Goal: Task Accomplishment & Management: Manage account settings

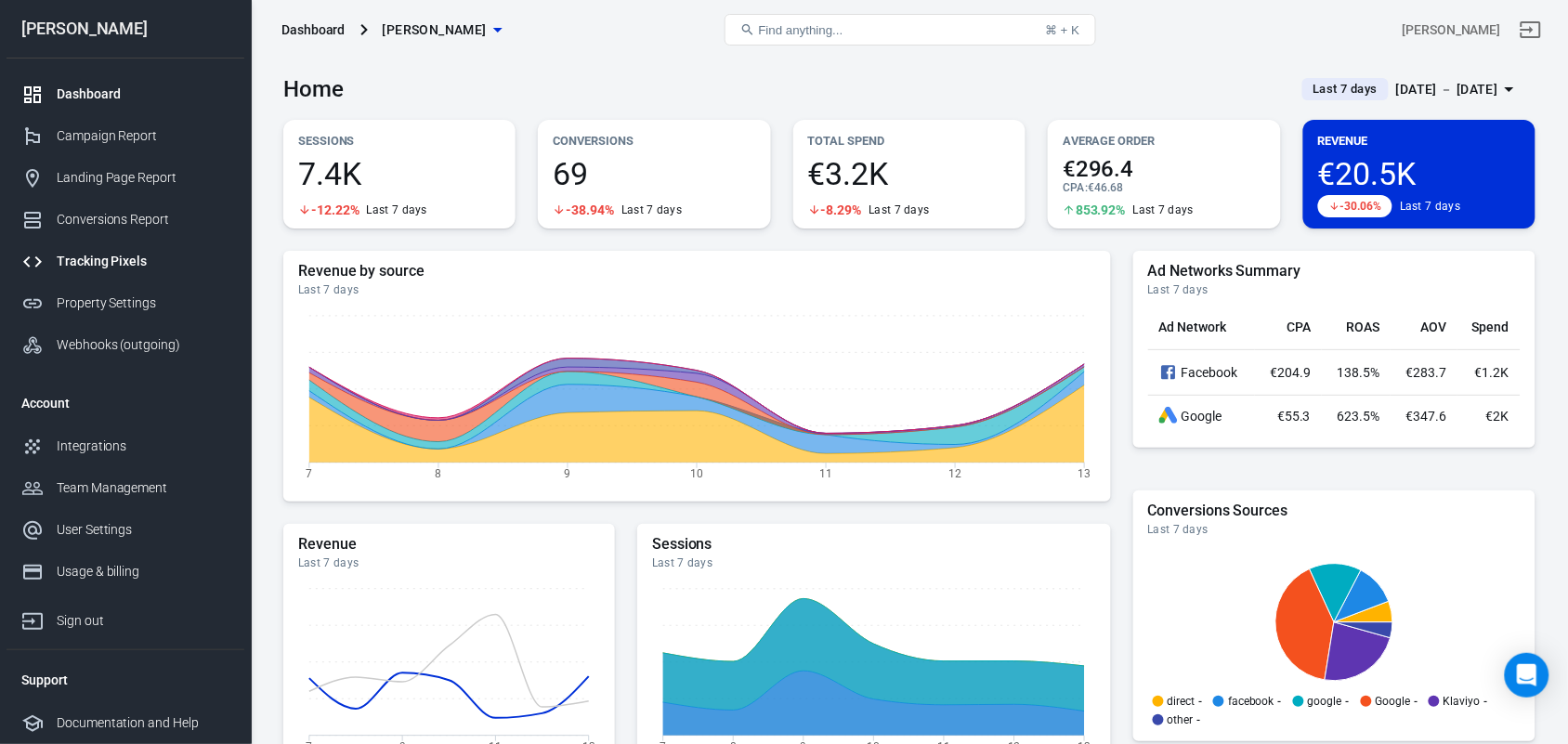
click at [77, 260] on div "Tracking Pixels" at bounding box center [142, 262] width 173 height 20
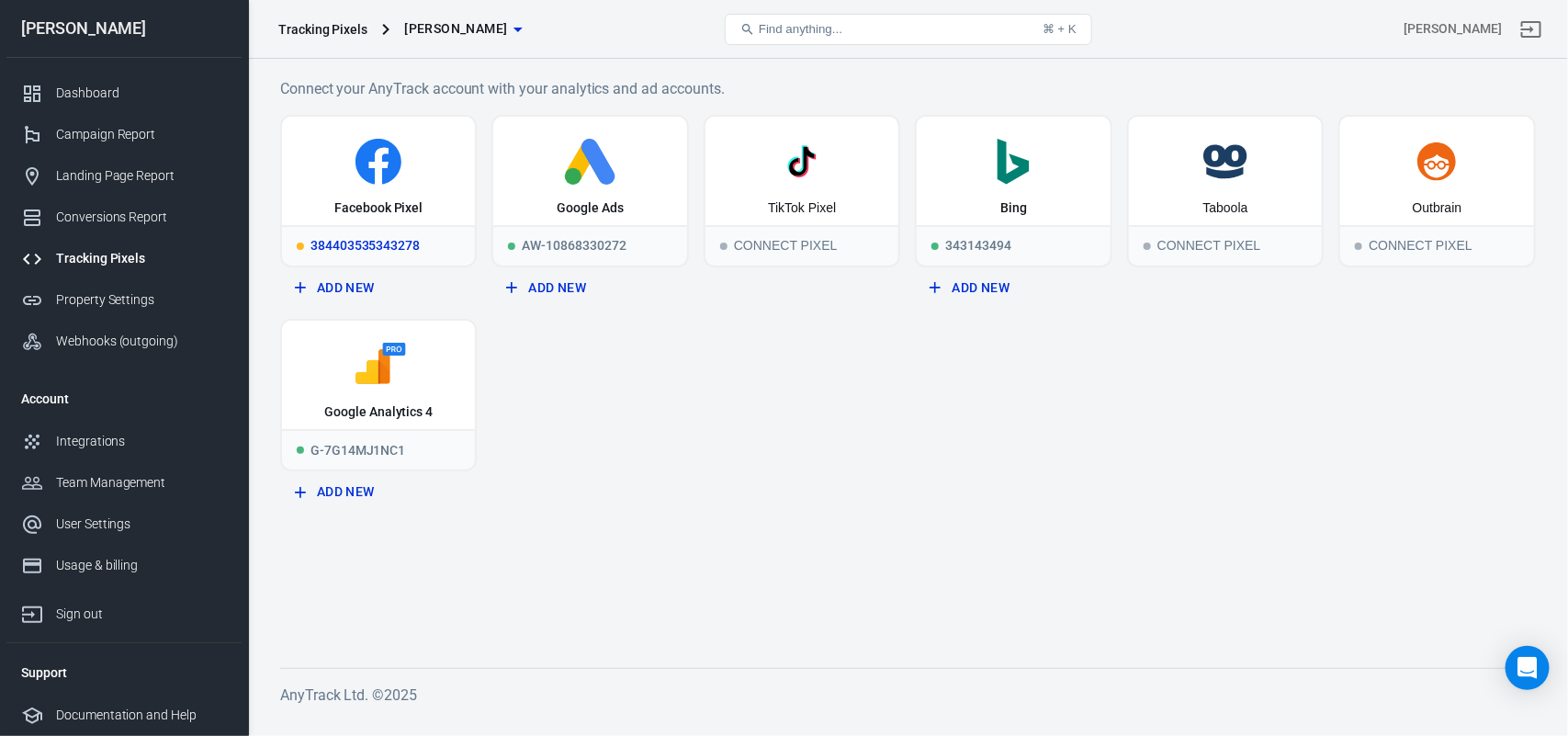
click at [373, 191] on div "Facebook Pixel" at bounding box center [378, 170] width 193 height 108
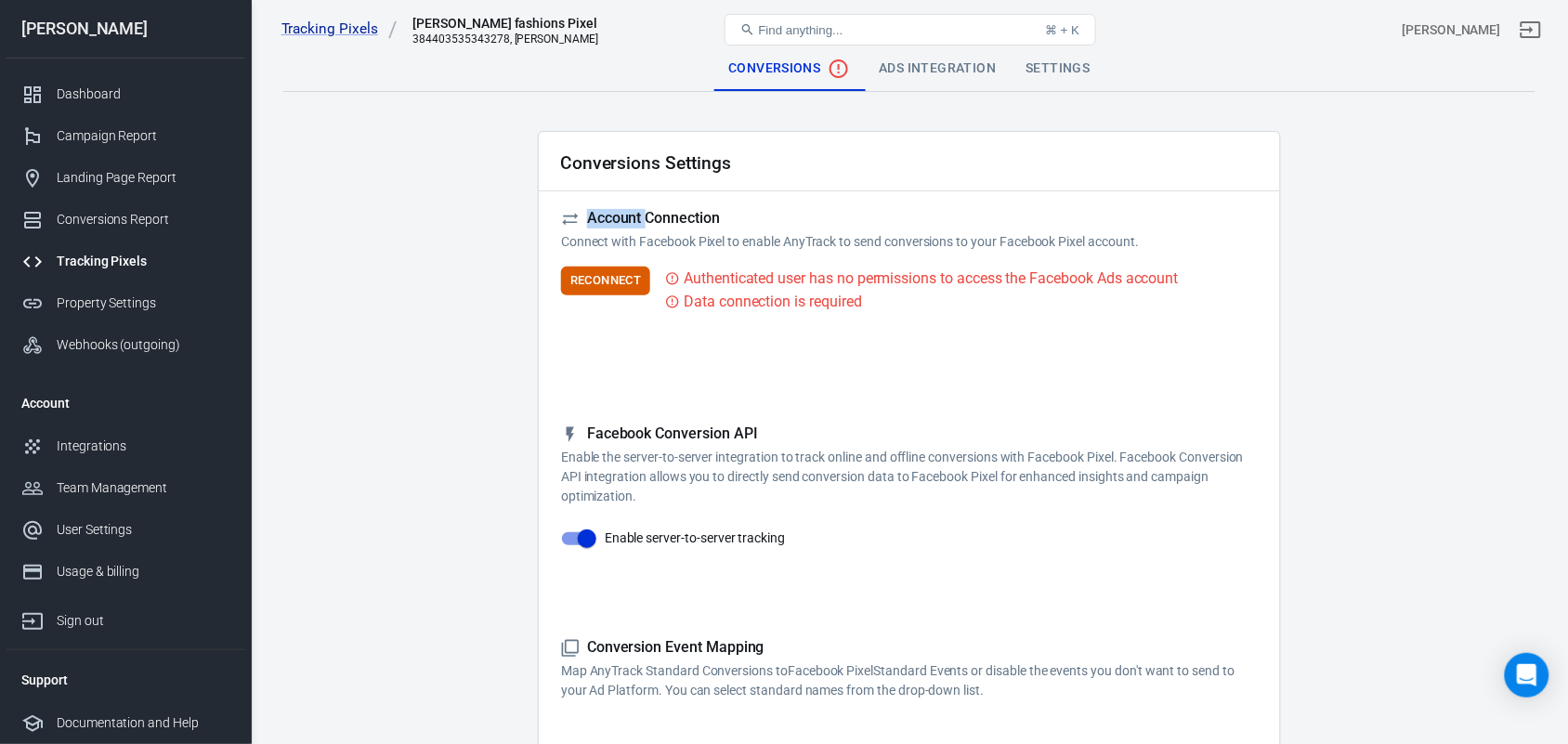
click at [888, 317] on div "Reminder: Don't forget to add the recommended UTM Tracking Template to your ads…" at bounding box center [910, 328] width 697 height 30
click at [888, 316] on div "Reminder: Don't forget to add the recommended UTM Tracking Template to your ads…" at bounding box center [910, 328] width 697 height 30
click at [889, 316] on div "Reminder: Don't forget to add the recommended UTM Tracking Template to your ads…" at bounding box center [910, 328] width 697 height 30
click at [889, 314] on div "Reminder: Don't forget to add the recommended UTM Tracking Template to your ads…" at bounding box center [910, 328] width 697 height 30
drag, startPoint x: 888, startPoint y: 313, endPoint x: 862, endPoint y: 297, distance: 30.5
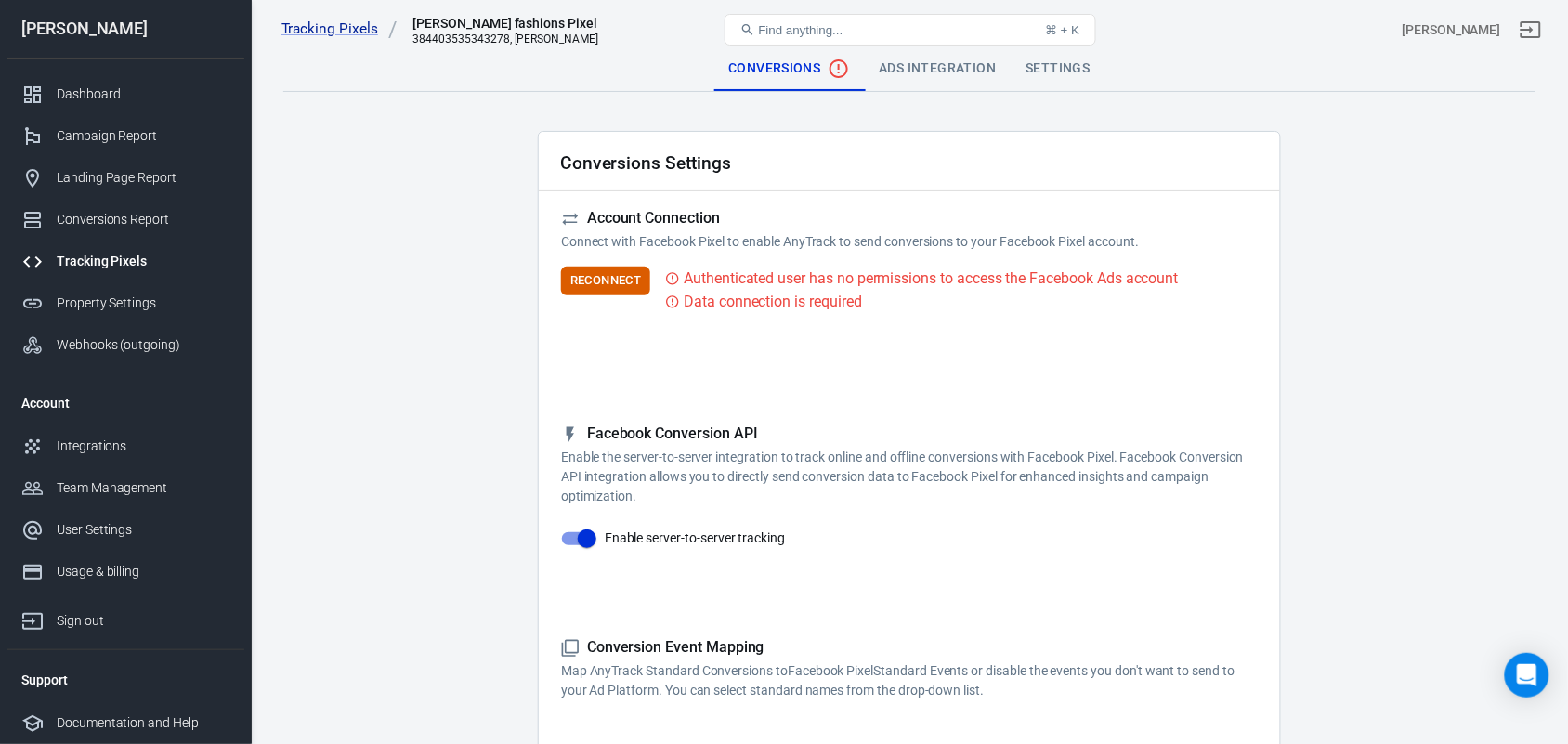
click at [872, 299] on div "Account Connection Connect with Facebook Pixel to enable AnyTrack to send conve…" at bounding box center [910, 289] width 697 height 163
click at [749, 286] on div "Authenticated user has no permissions to access the Facebook Ads account" at bounding box center [931, 278] width 494 height 23
click at [1046, 153] on div "Conversions Settings" at bounding box center [910, 161] width 741 height 59
click at [625, 285] on button "Reconnect" at bounding box center [606, 281] width 89 height 29
click at [625, 285] on div "Reconnect Authenticated user has no permissions to access the Facebook Ads acco…" at bounding box center [910, 289] width 697 height 46
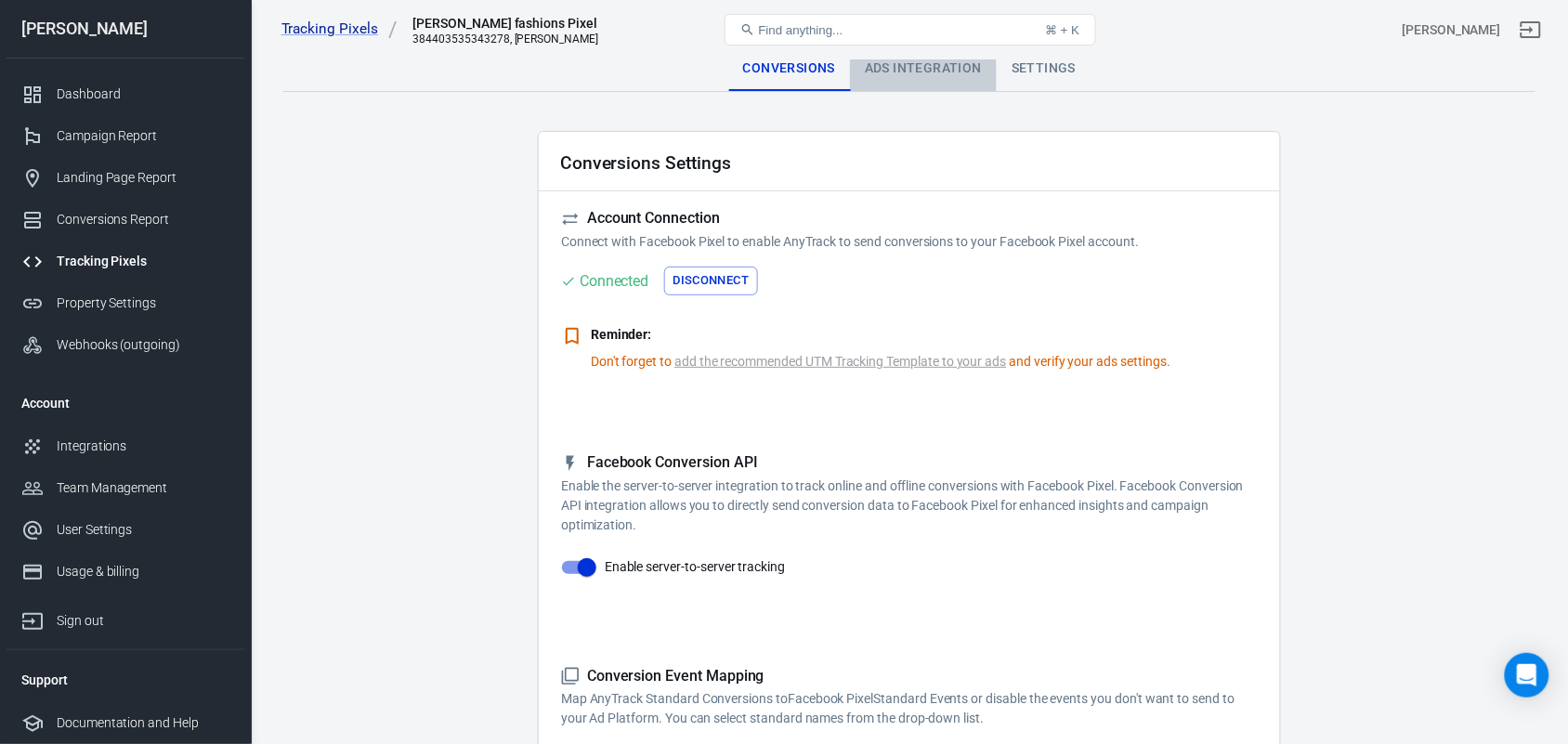
click at [924, 76] on div "Ads Integration" at bounding box center [923, 68] width 146 height 44
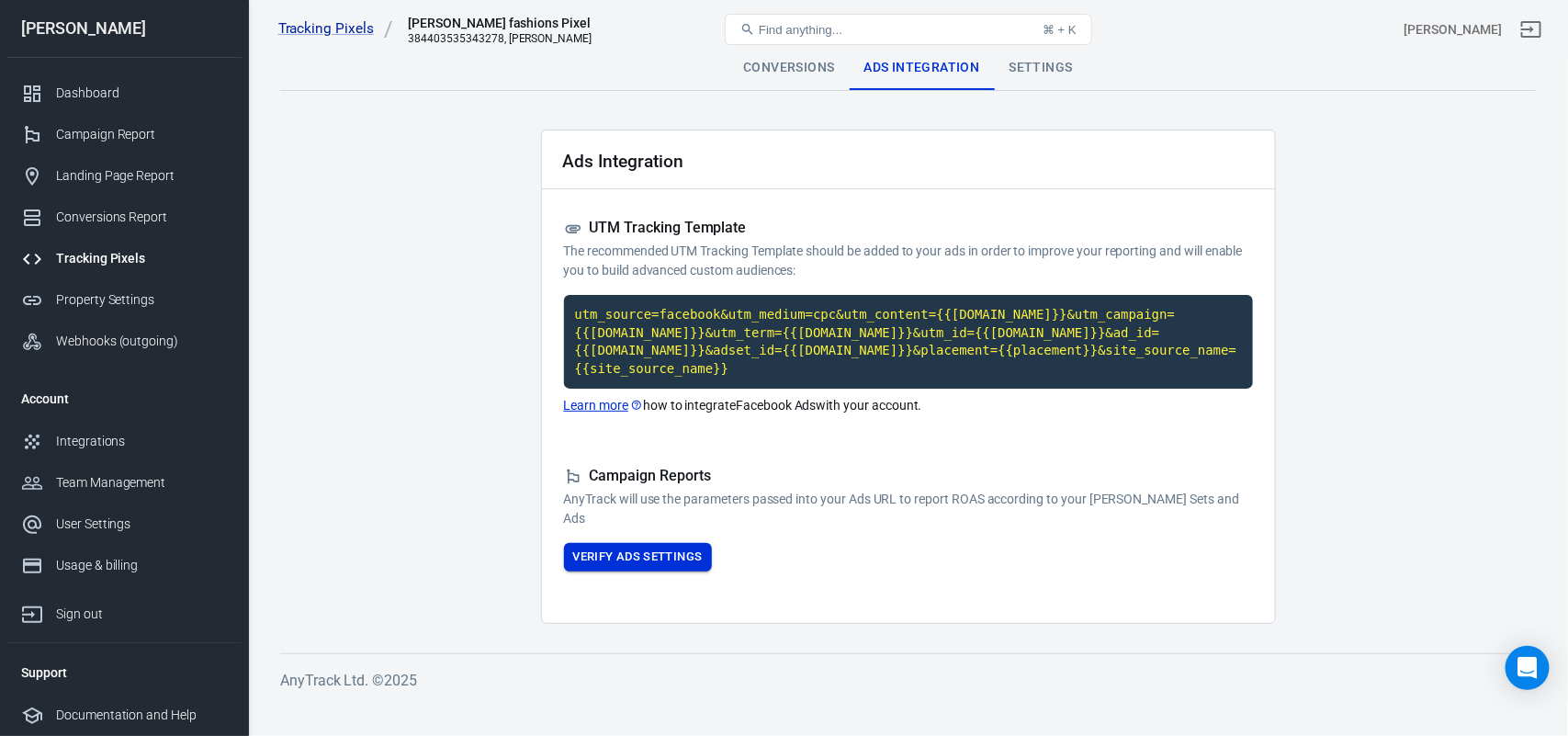
click at [671, 542] on button "Verify Ads Settings" at bounding box center [637, 556] width 148 height 28
click at [671, 538] on div "Campaign Reports AnyTrack will use the parameters passed into your Ads URL to r…" at bounding box center [908, 518] width 689 height 105
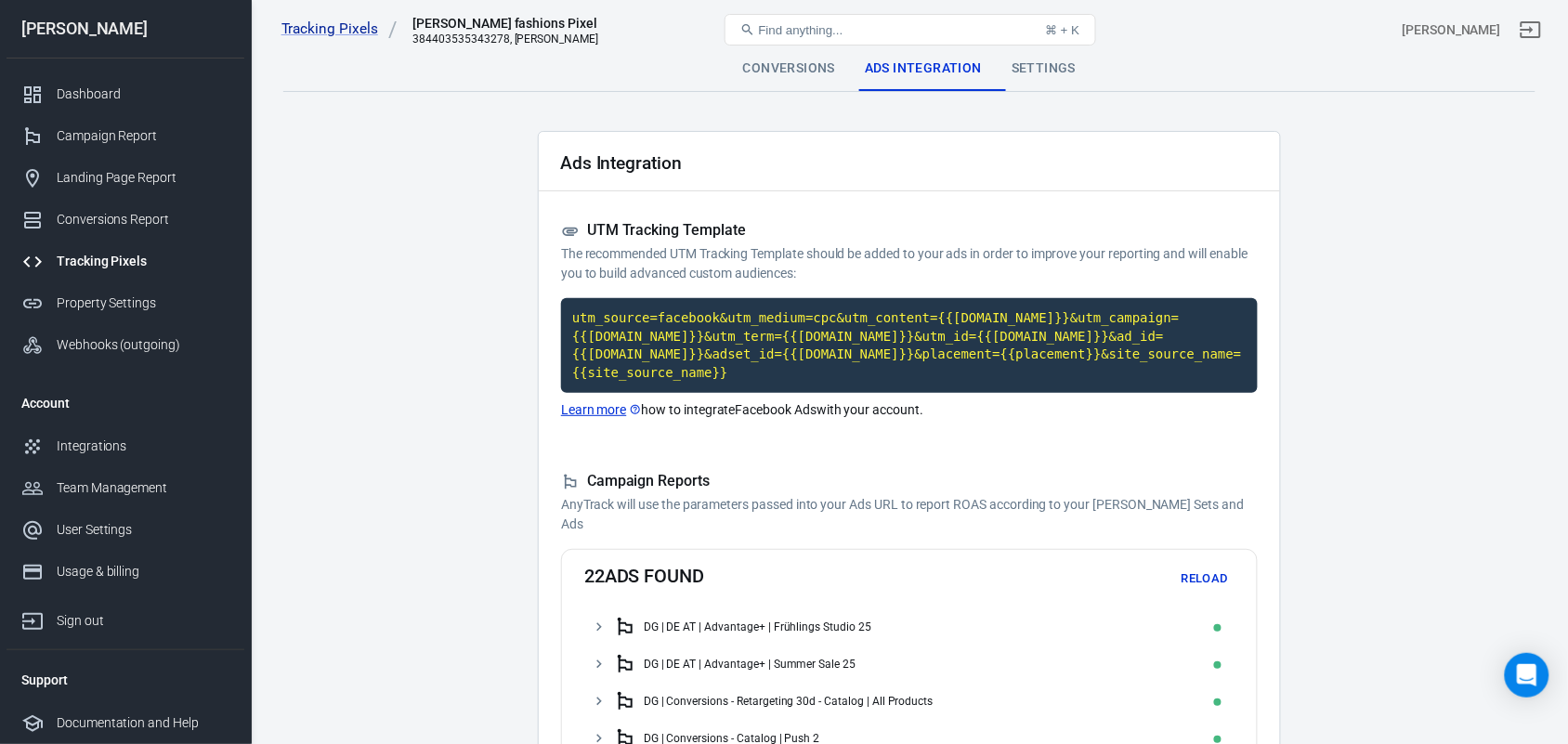
click at [1058, 65] on div "Settings" at bounding box center [1043, 68] width 94 height 44
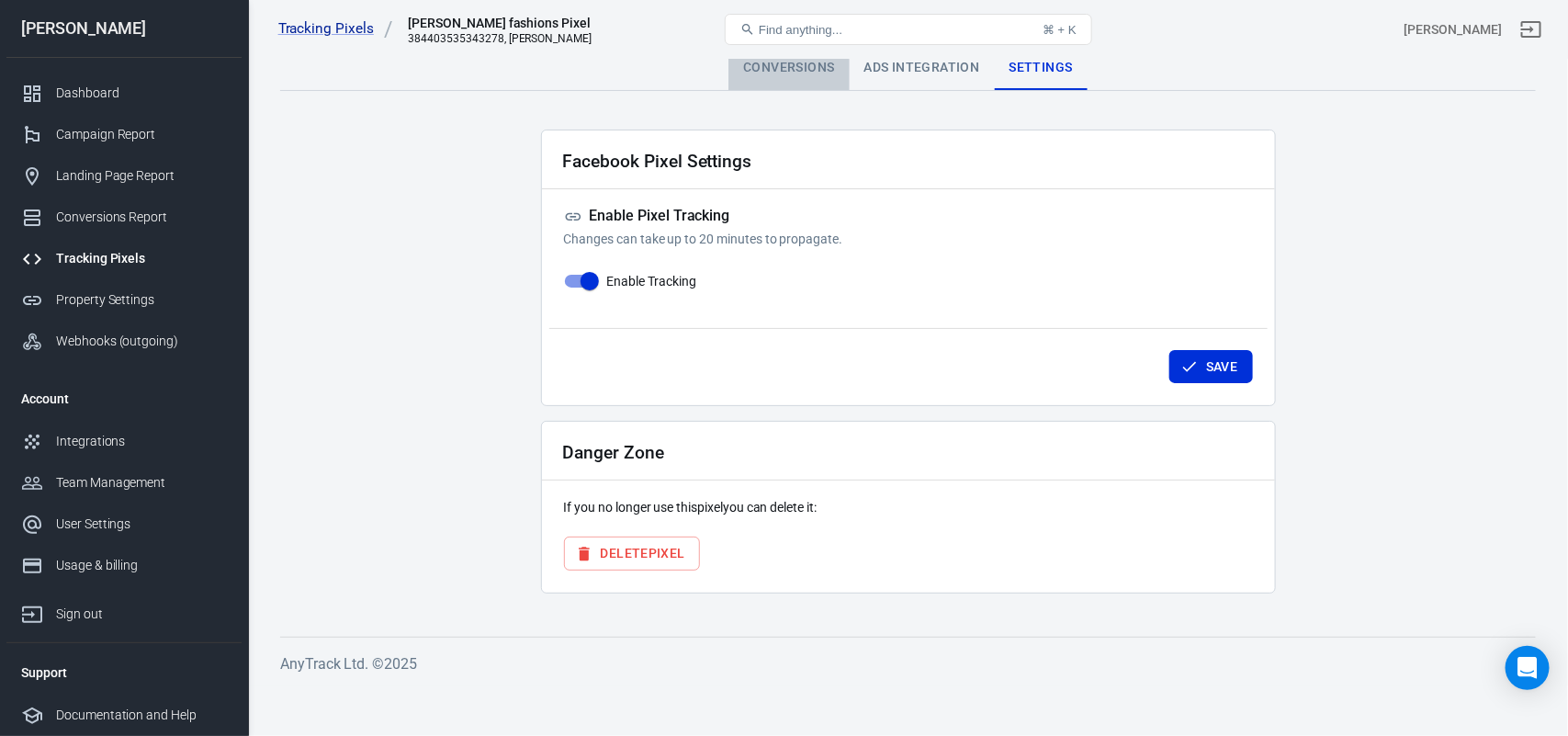
click at [782, 63] on div "Conversions" at bounding box center [788, 67] width 120 height 44
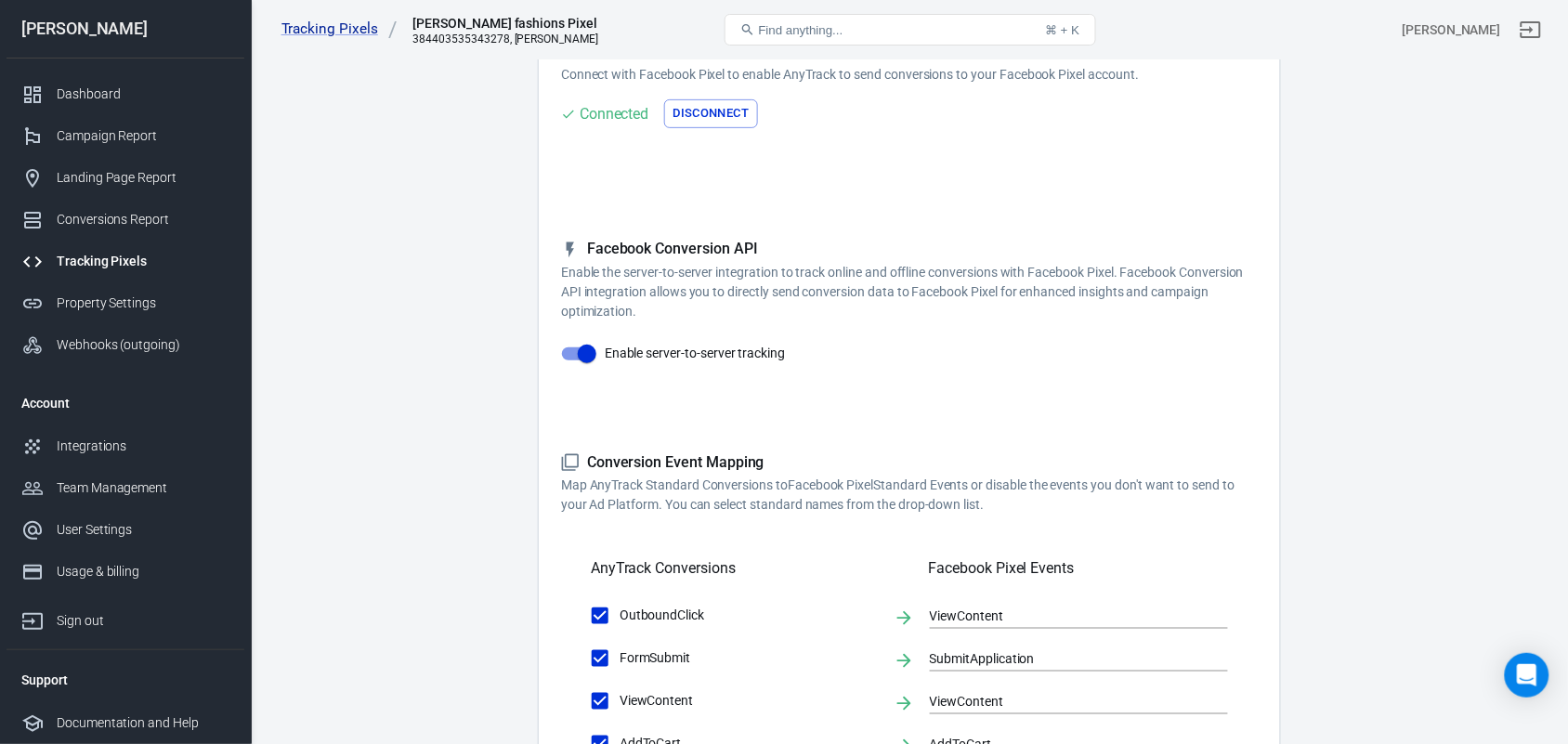
scroll to position [464, 0]
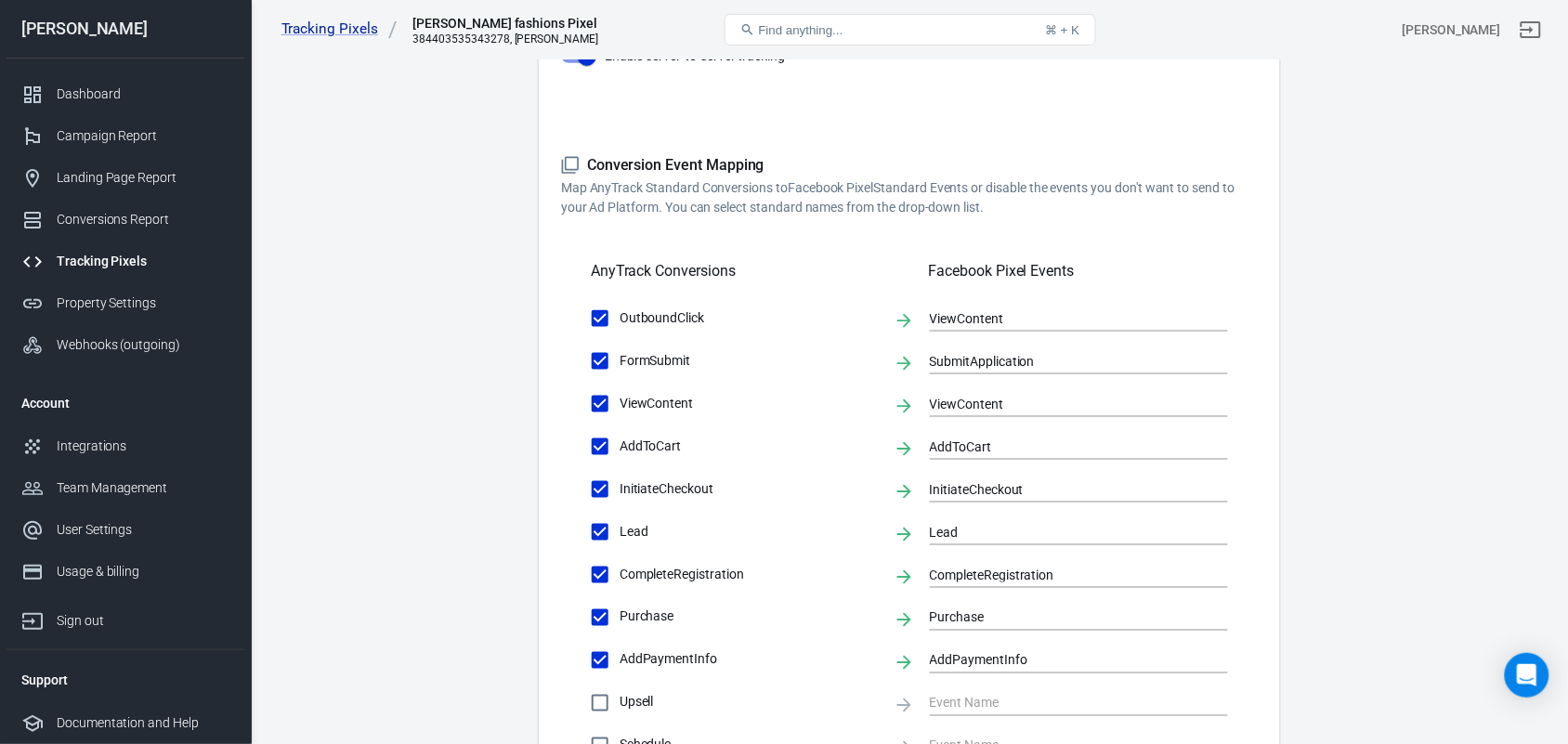
click at [121, 253] on div "Tracking Pixels" at bounding box center [142, 262] width 173 height 20
